Goal: Task Accomplishment & Management: Use online tool/utility

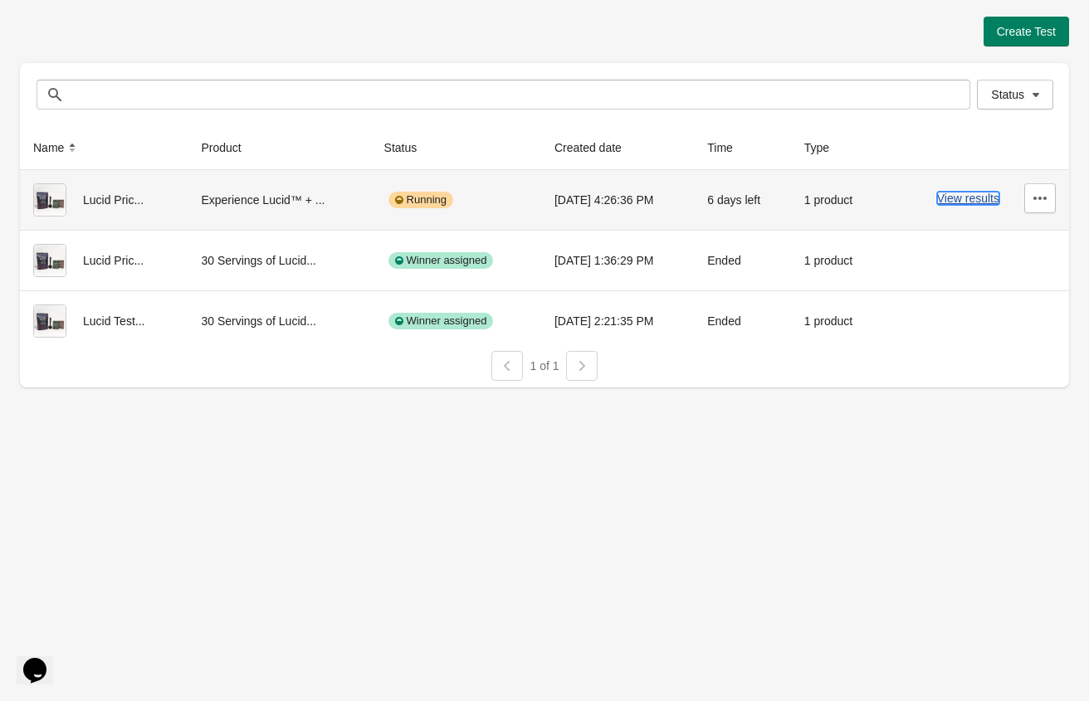
click at [976, 199] on button "View results" at bounding box center [968, 198] width 62 height 13
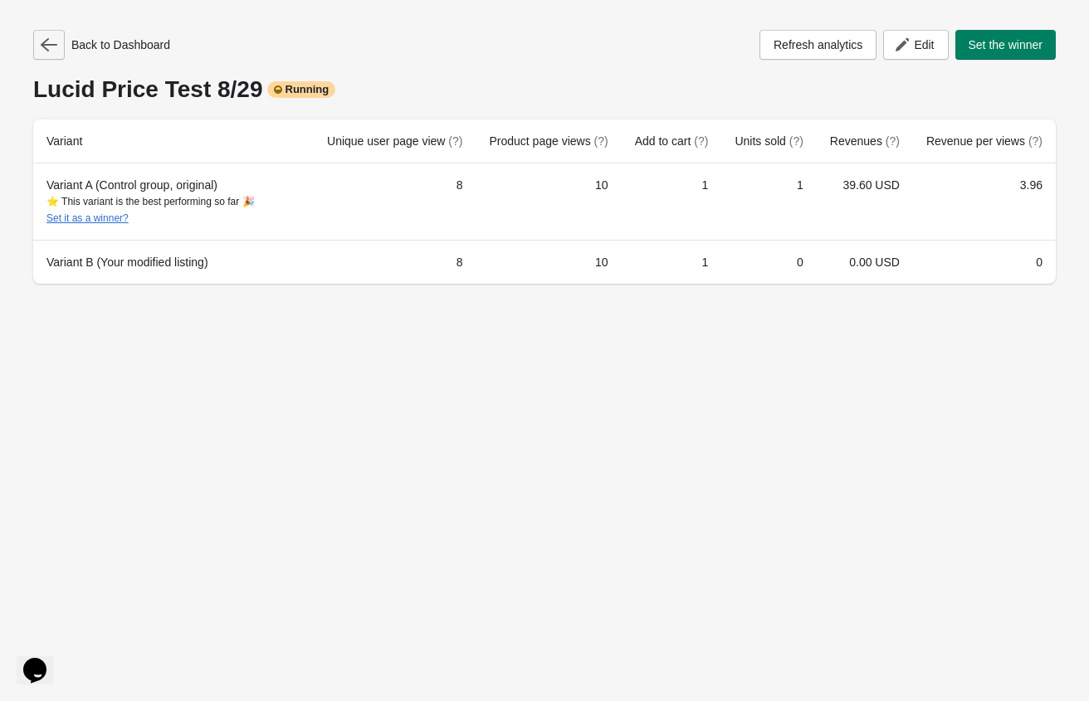
click at [43, 46] on icon "button" at bounding box center [49, 44] width 17 height 13
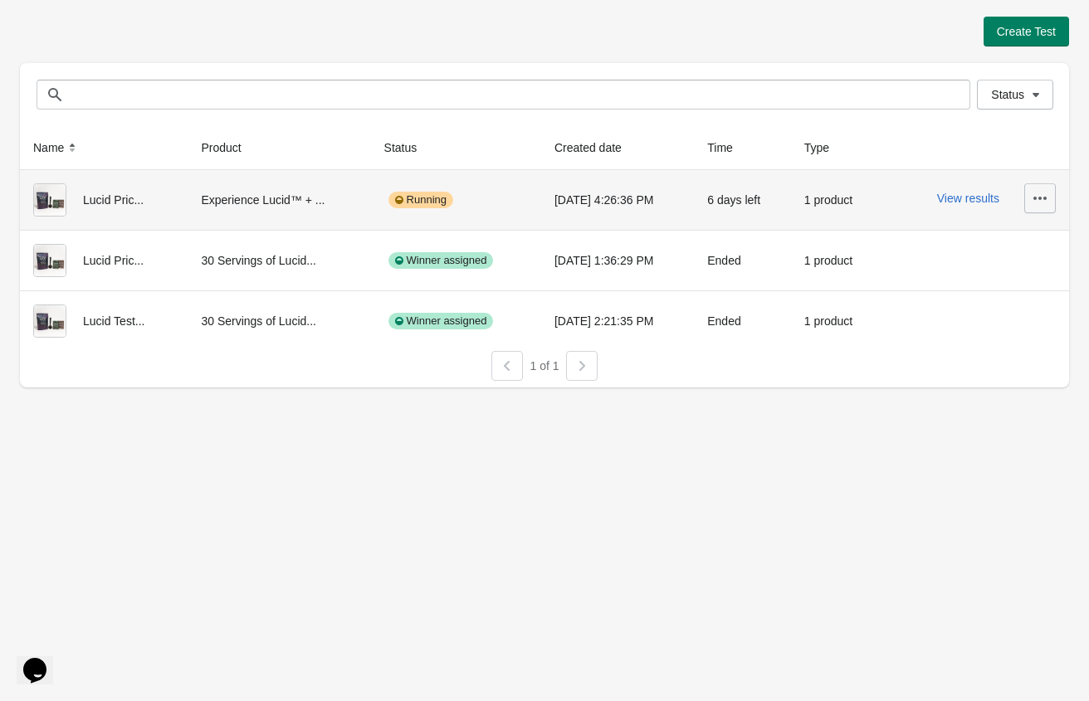
click at [1032, 203] on icon "button" at bounding box center [1040, 198] width 17 height 17
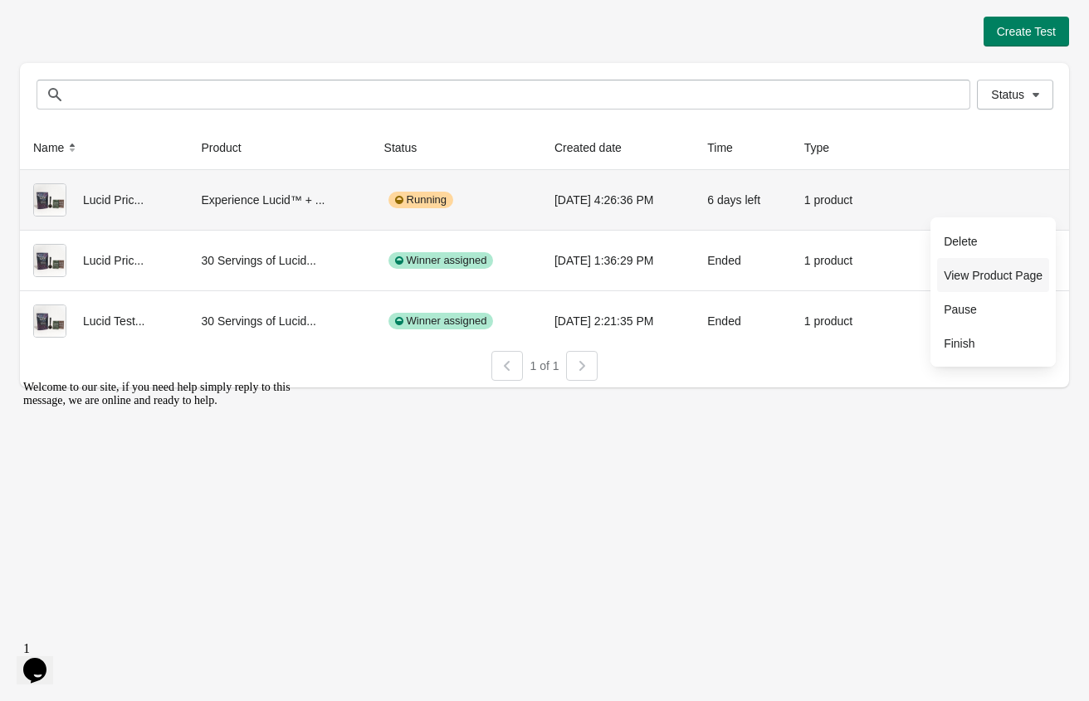
click at [984, 272] on span "View Product Page" at bounding box center [993, 275] width 99 height 17
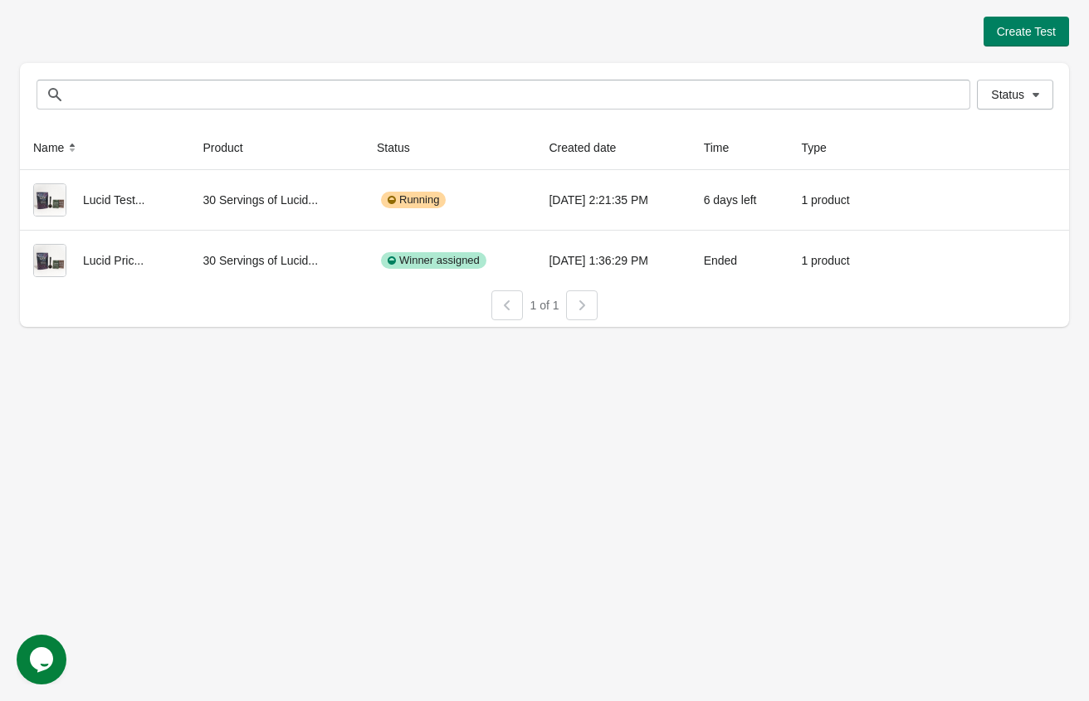
click at [382, 32] on div "Create Test" at bounding box center [544, 32] width 1049 height 30
